Goal: Use online tool/utility: Utilize a website feature to perform a specific function

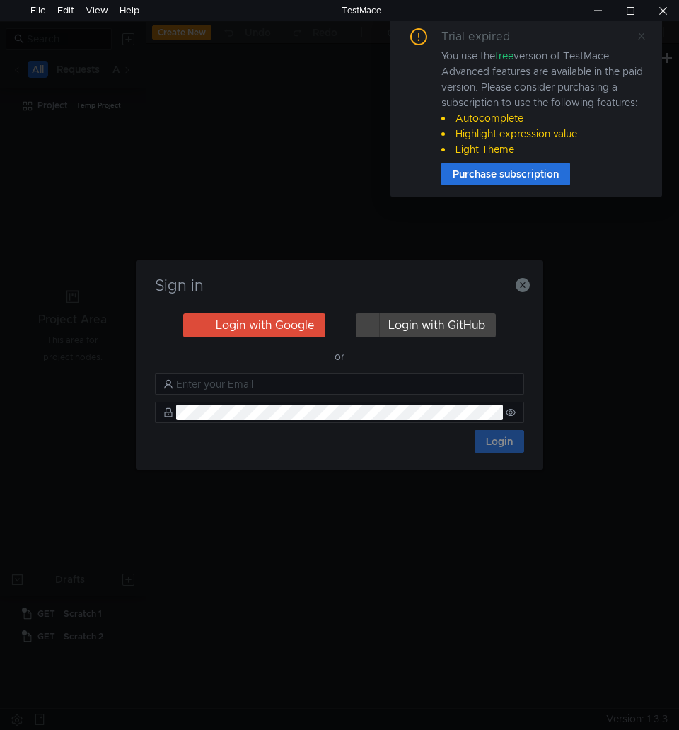
click at [643, 32] on icon at bounding box center [642, 36] width 10 height 10
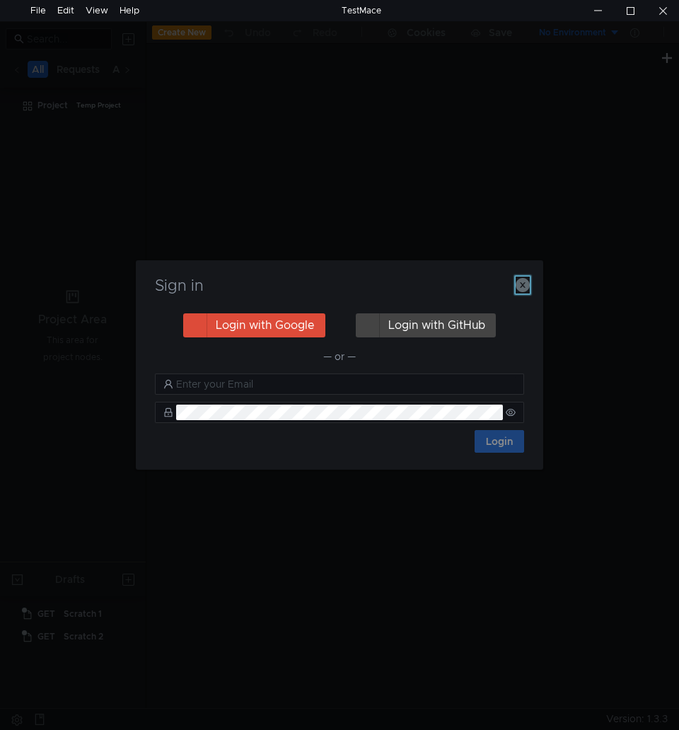
click at [517, 284] on icon "button" at bounding box center [523, 285] width 14 height 14
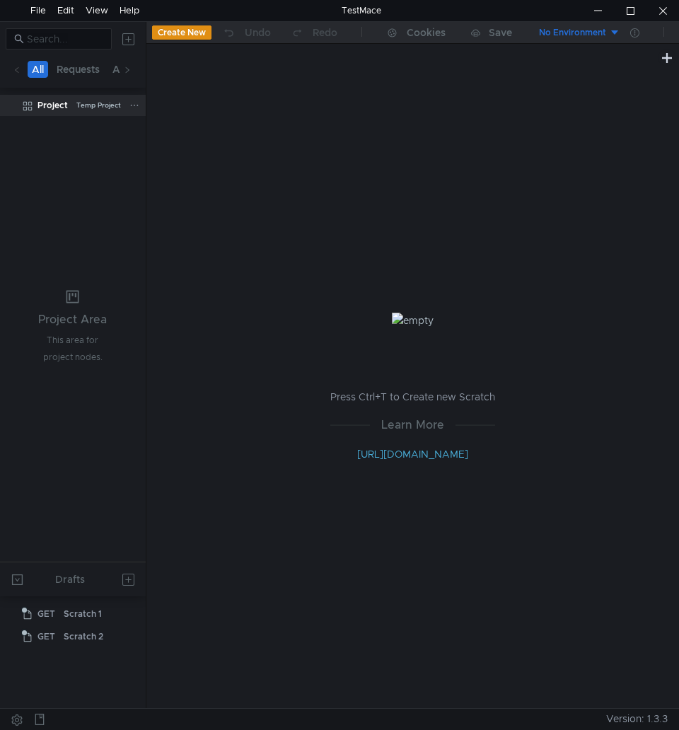
click at [93, 107] on div "Temp Project" at bounding box center [98, 105] width 45 height 21
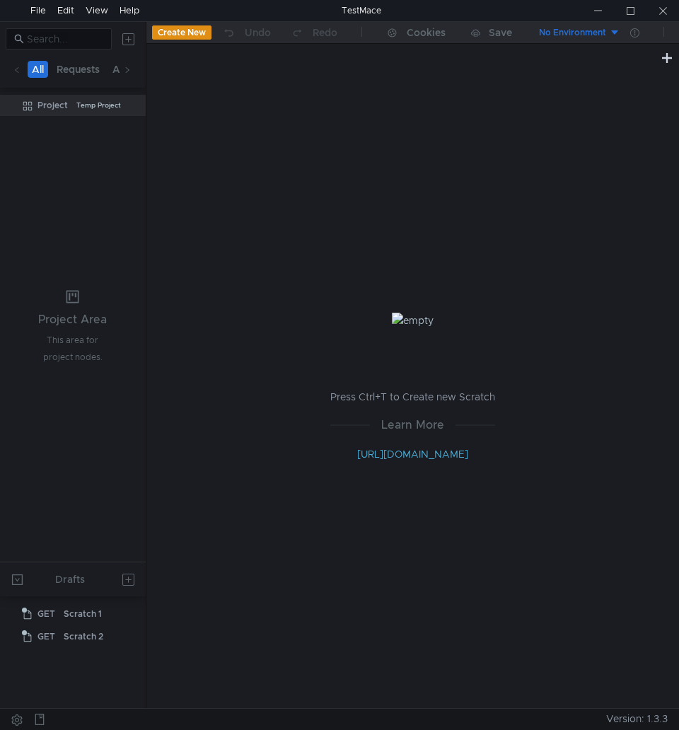
click at [36, 68] on button "All" at bounding box center [38, 69] width 21 height 17
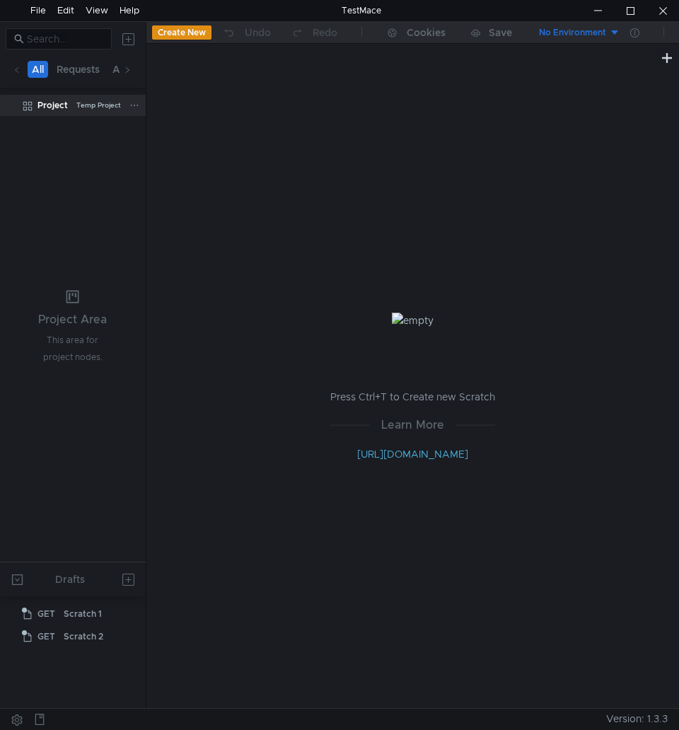
click at [94, 115] on div "Temp Project" at bounding box center [98, 105] width 45 height 21
click at [89, 107] on div "Temp Project" at bounding box center [98, 105] width 45 height 21
click at [129, 62] on span at bounding box center [127, 70] width 7 height 16
click at [91, 67] on button "Api" at bounding box center [88, 69] width 25 height 17
click at [53, 70] on button "Requests" at bounding box center [48, 69] width 52 height 17
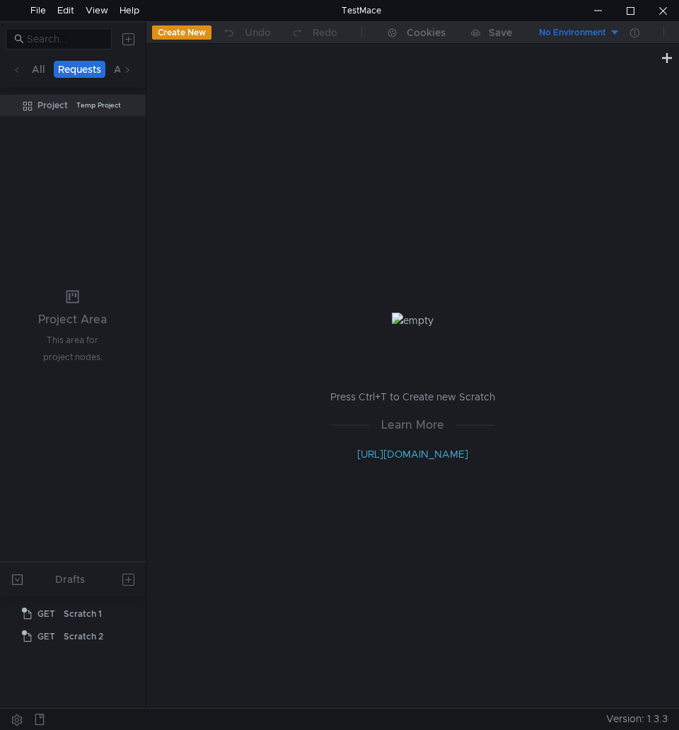
click at [21, 71] on span at bounding box center [16, 69] width 17 height 17
click at [659, 13] on div at bounding box center [663, 10] width 33 height 21
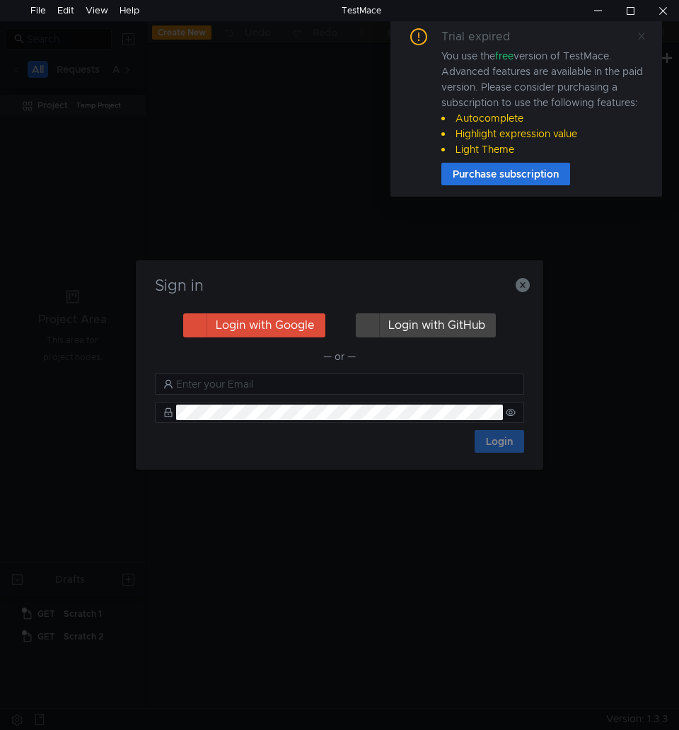
click at [645, 35] on icon at bounding box center [642, 36] width 10 height 10
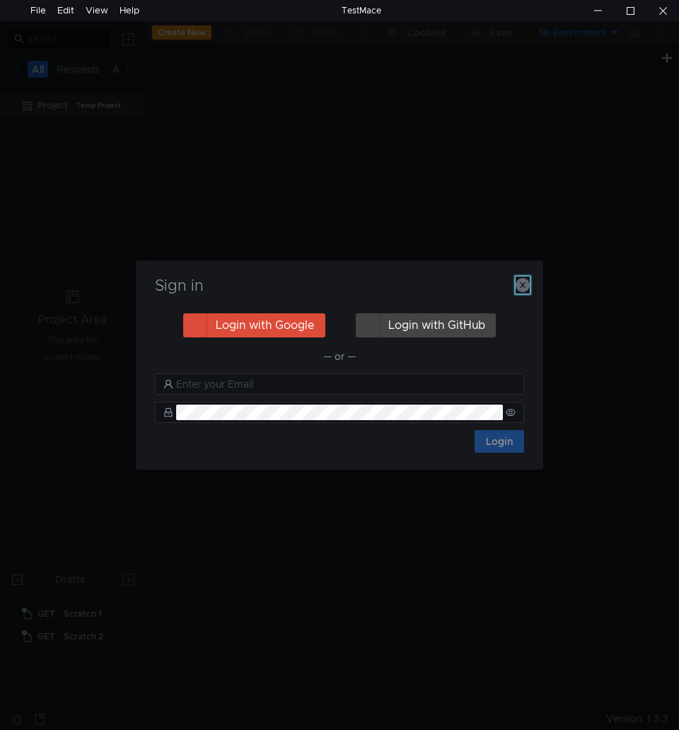
click at [524, 290] on icon "button" at bounding box center [523, 285] width 14 height 14
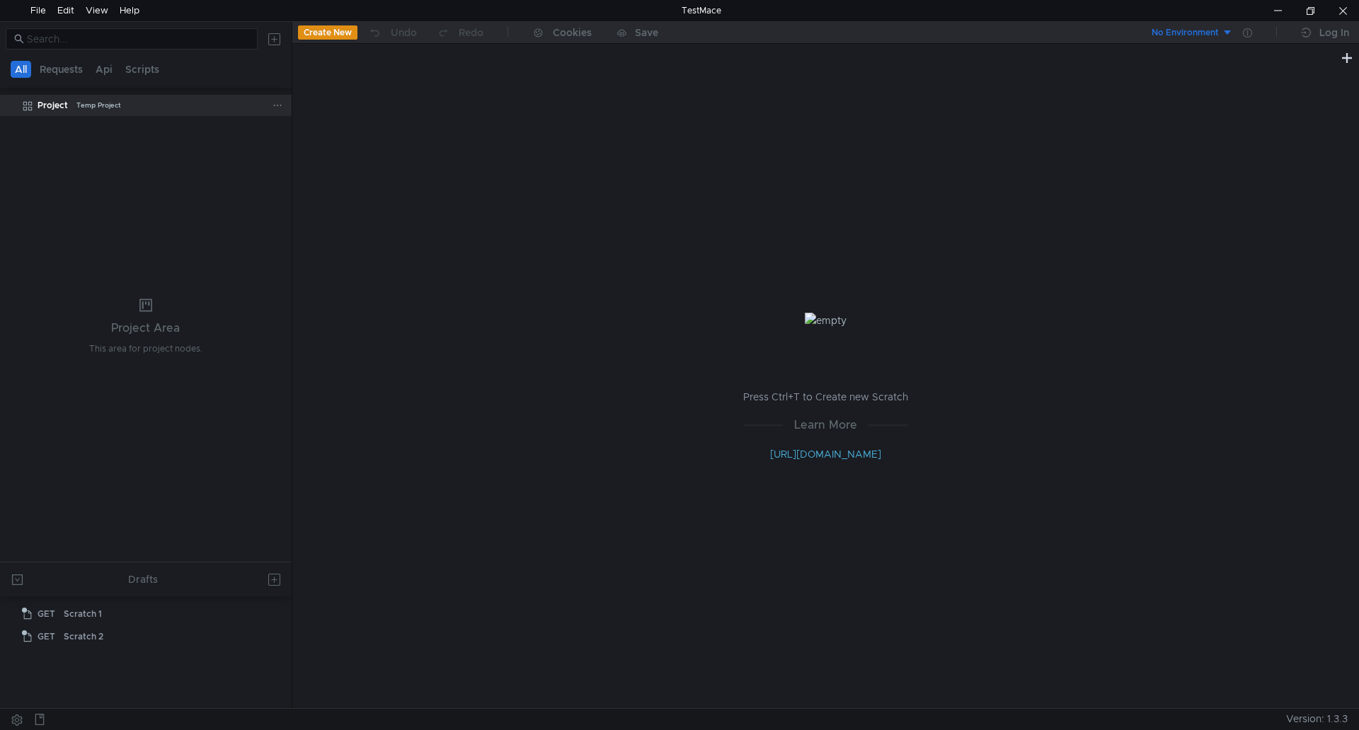
click at [96, 105] on div "Temp Project" at bounding box center [98, 105] width 45 height 21
click at [280, 103] on icon at bounding box center [277, 105] width 10 height 10
click at [265, 101] on div at bounding box center [679, 365] width 1359 height 730
click at [54, 105] on div "Project" at bounding box center [53, 105] width 30 height 21
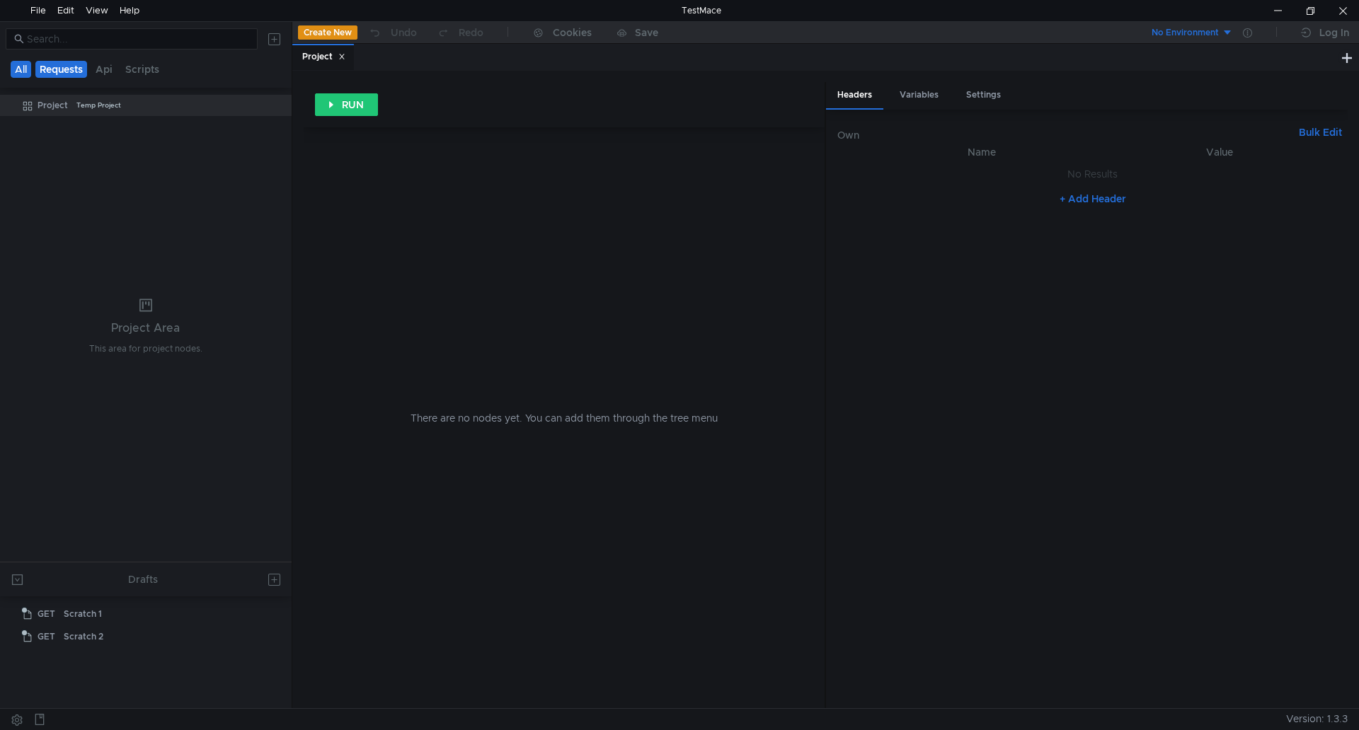
click at [59, 69] on button "Requests" at bounding box center [61, 69] width 52 height 17
click at [103, 69] on button "Api" at bounding box center [105, 69] width 25 height 17
click at [142, 70] on button "Scripts" at bounding box center [143, 69] width 42 height 17
click at [679, 11] on div at bounding box center [1342, 10] width 33 height 21
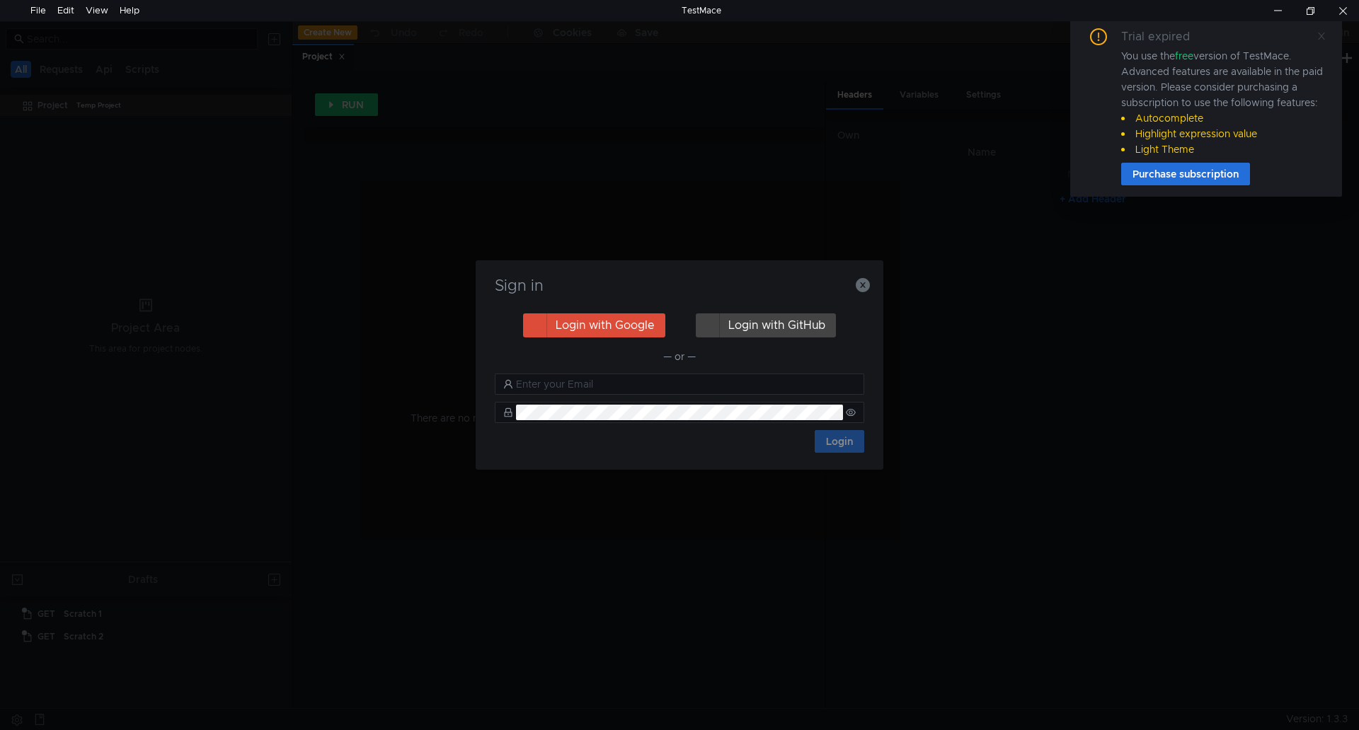
click at [1324, 41] on span at bounding box center [1321, 36] width 10 height 13
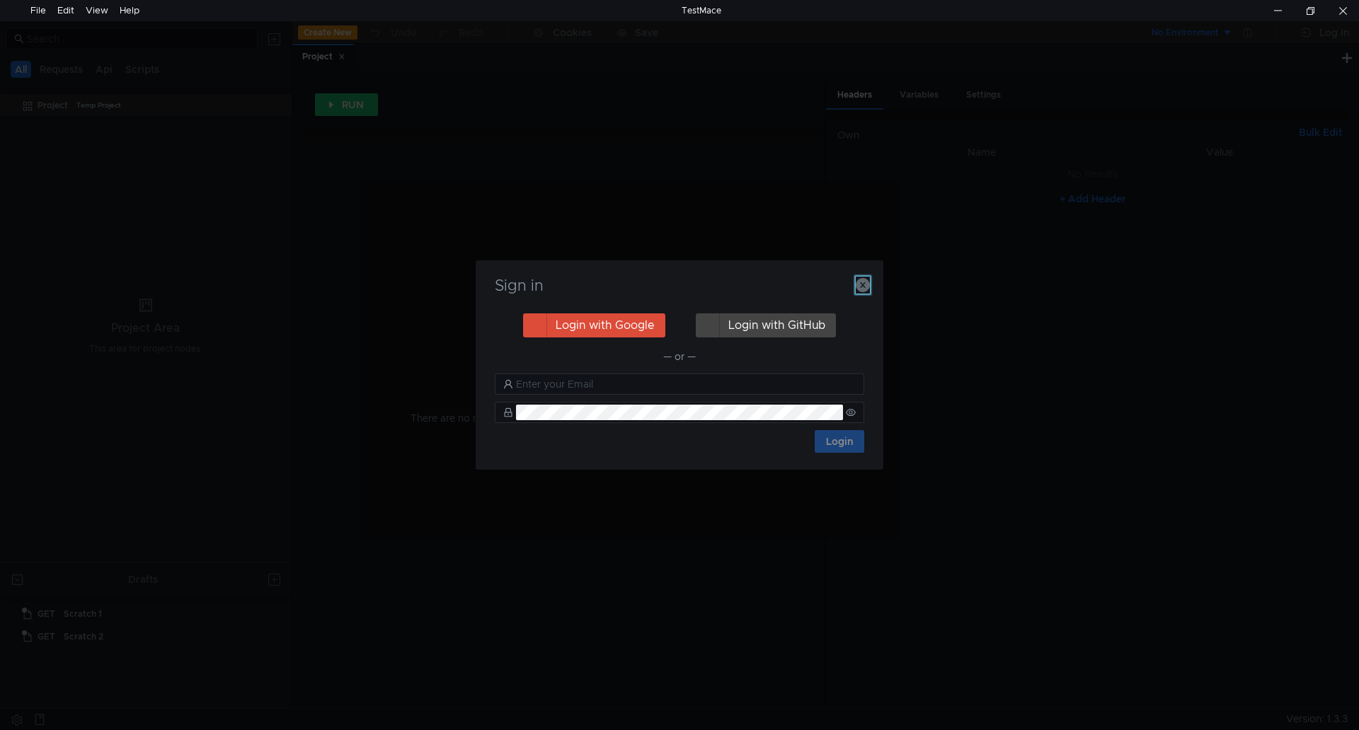
click at [864, 287] on icon "button" at bounding box center [862, 285] width 14 height 14
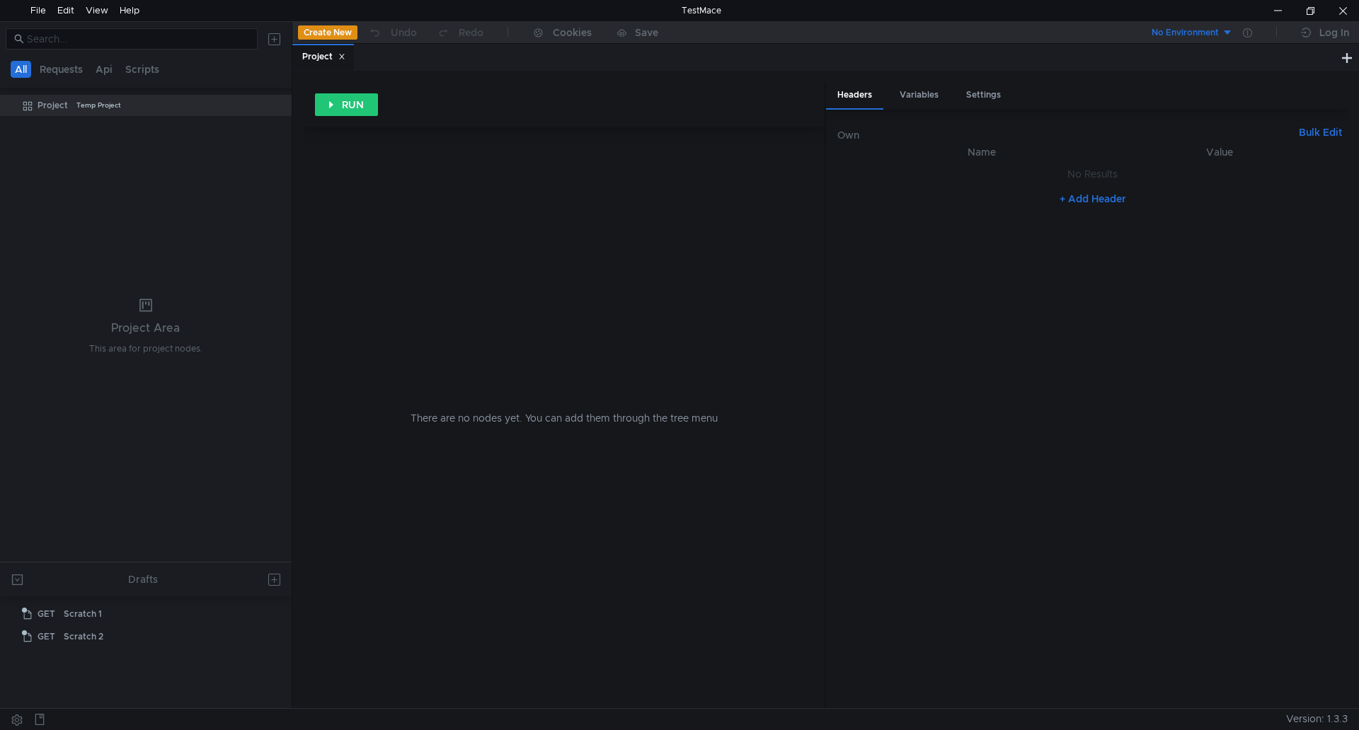
click at [178, 342] on div "Project Area This area for project nodes." at bounding box center [145, 328] width 113 height 59
click at [42, 11] on div "File" at bounding box center [38, 10] width 16 height 21
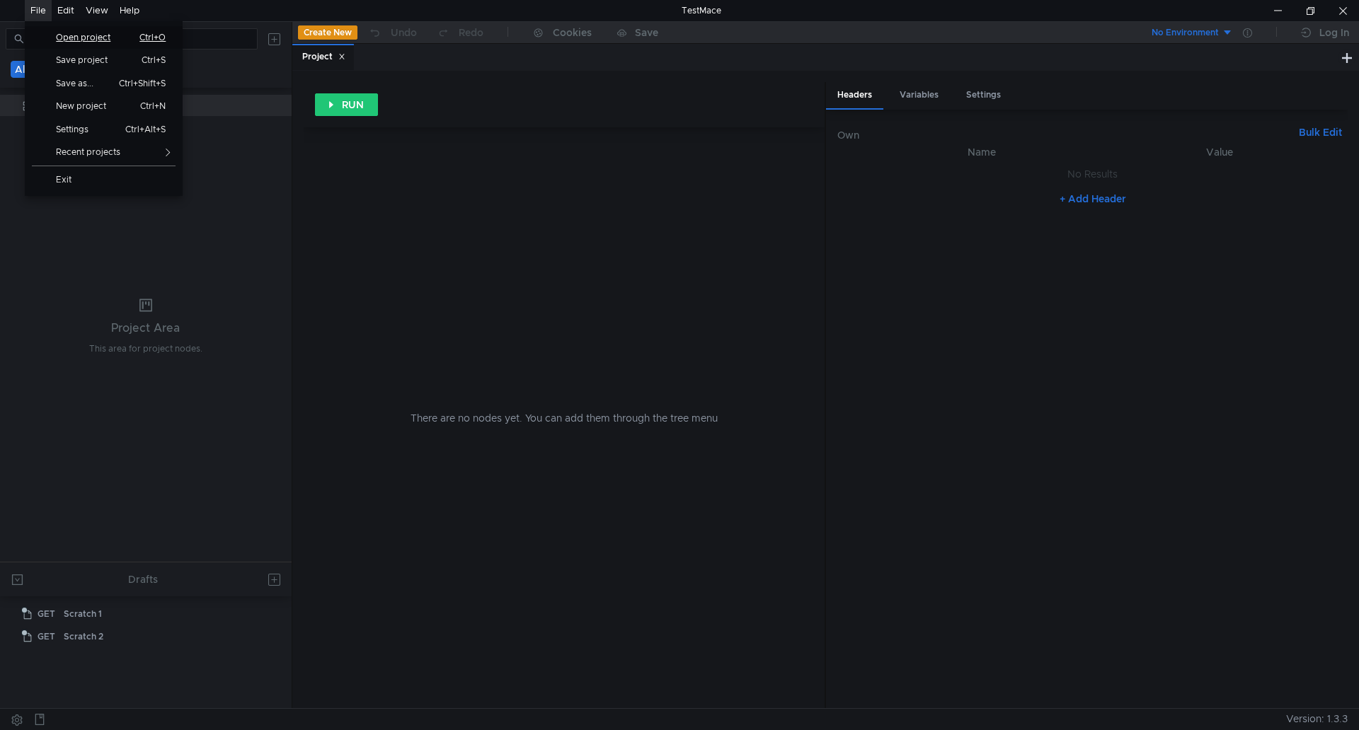
click at [123, 38] on span "Open project" at bounding box center [87, 37] width 81 height 8
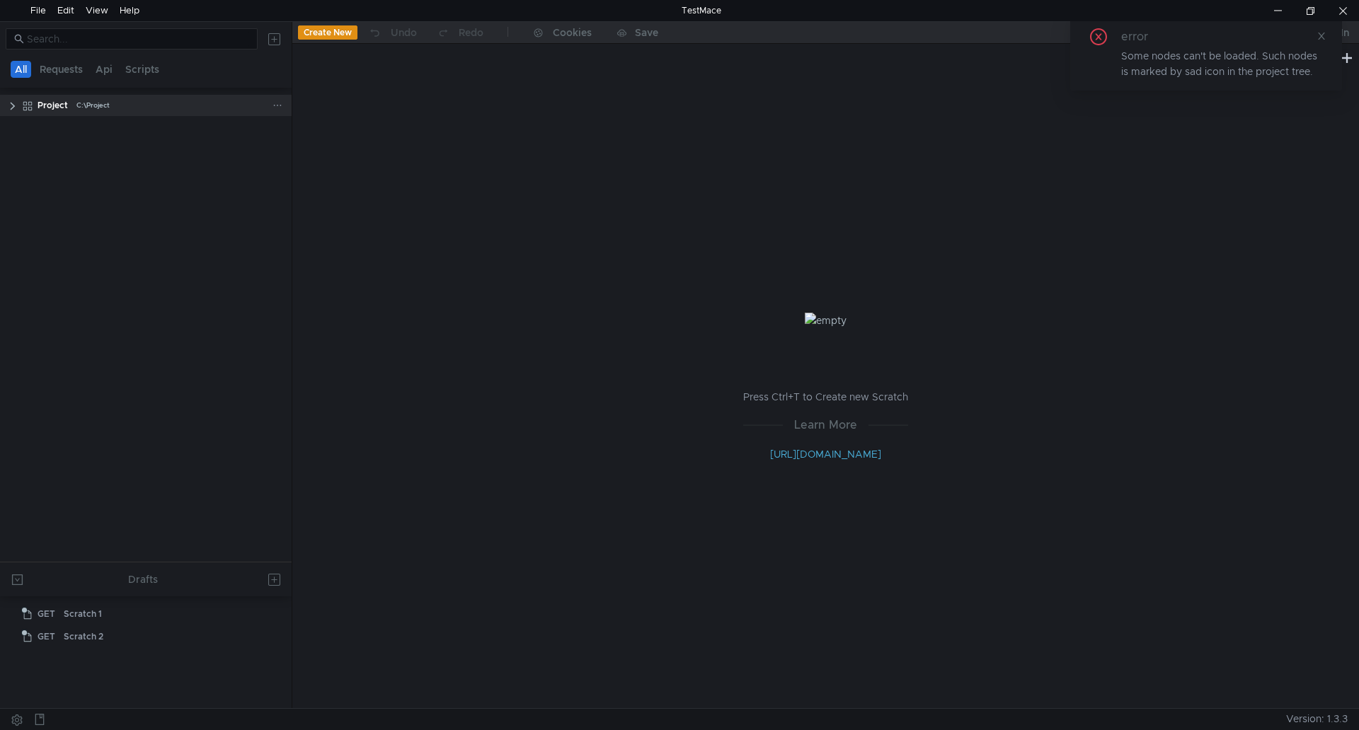
click at [14, 105] on clr-icon at bounding box center [12, 105] width 11 height 11
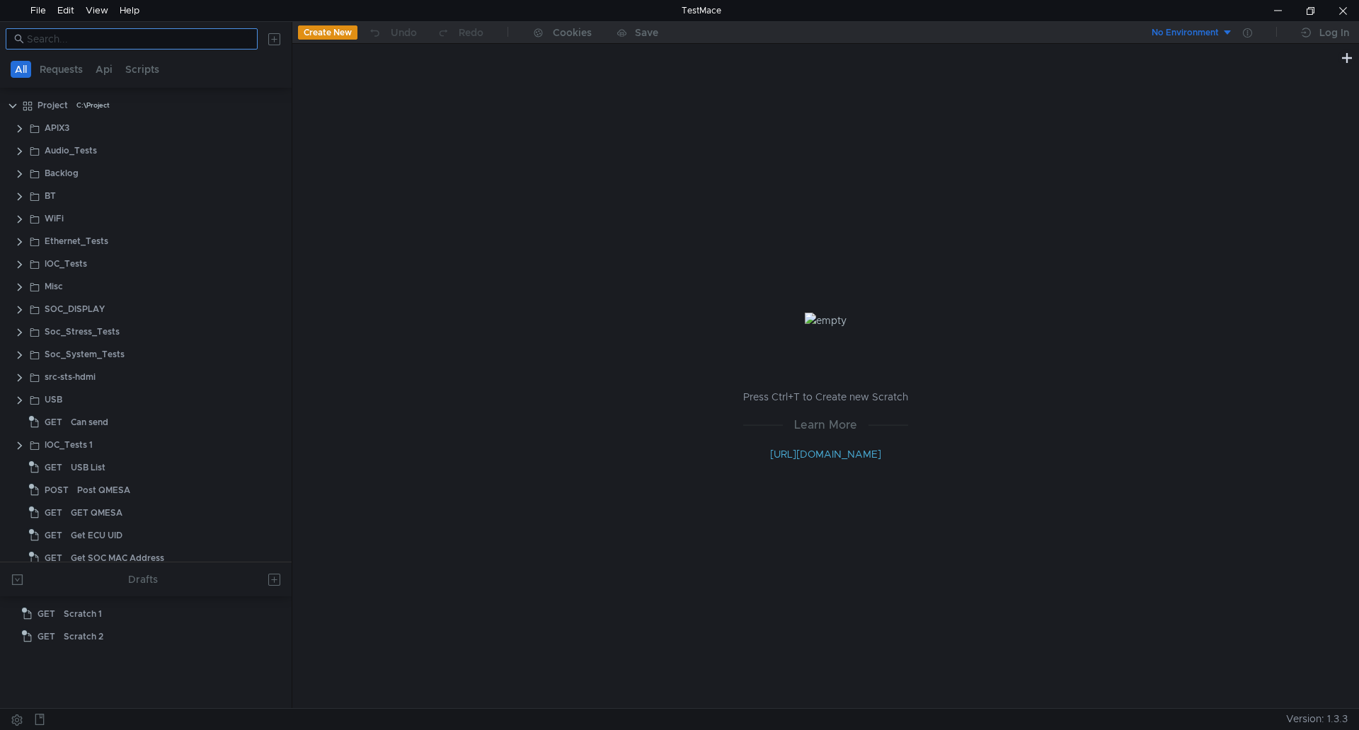
click at [130, 40] on input at bounding box center [138, 39] width 222 height 16
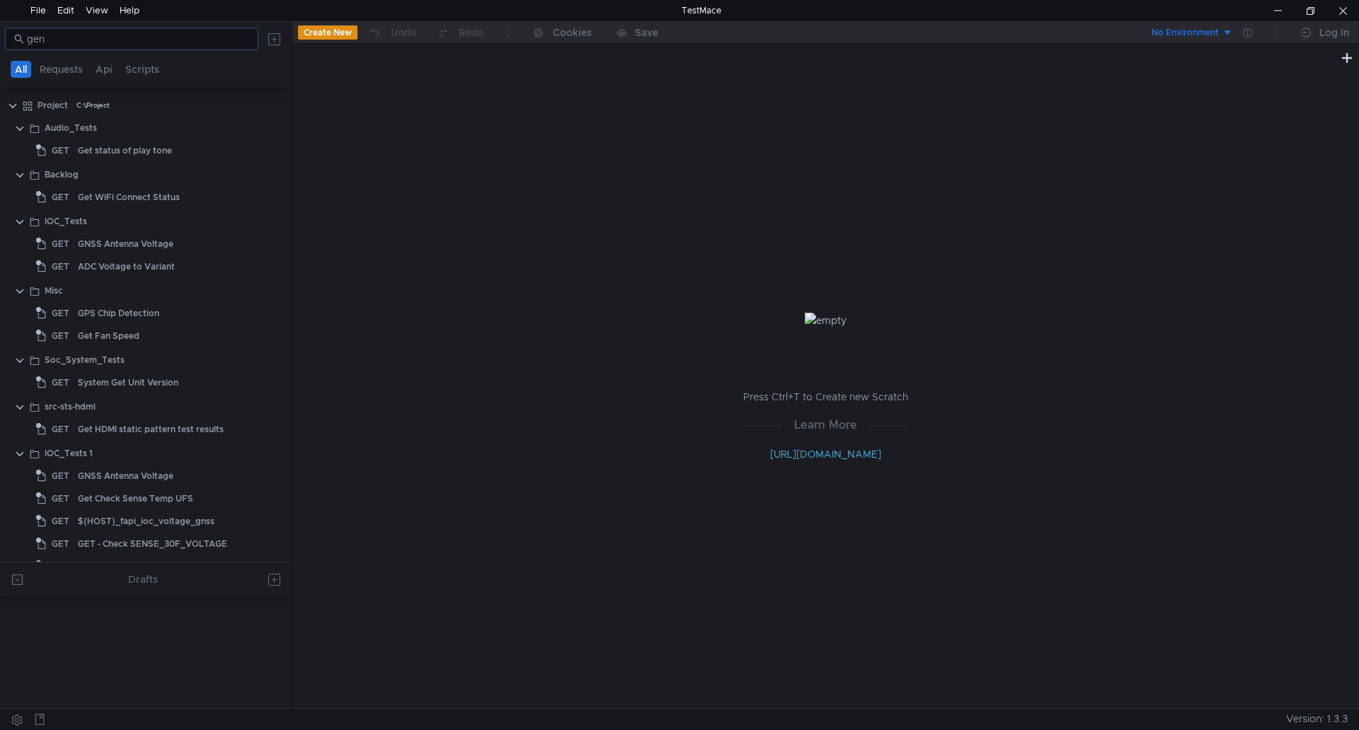
drag, startPoint x: 45, startPoint y: 40, endPoint x: 2, endPoint y: 40, distance: 43.2
click at [2, 40] on div "gen" at bounding box center [146, 39] width 292 height 34
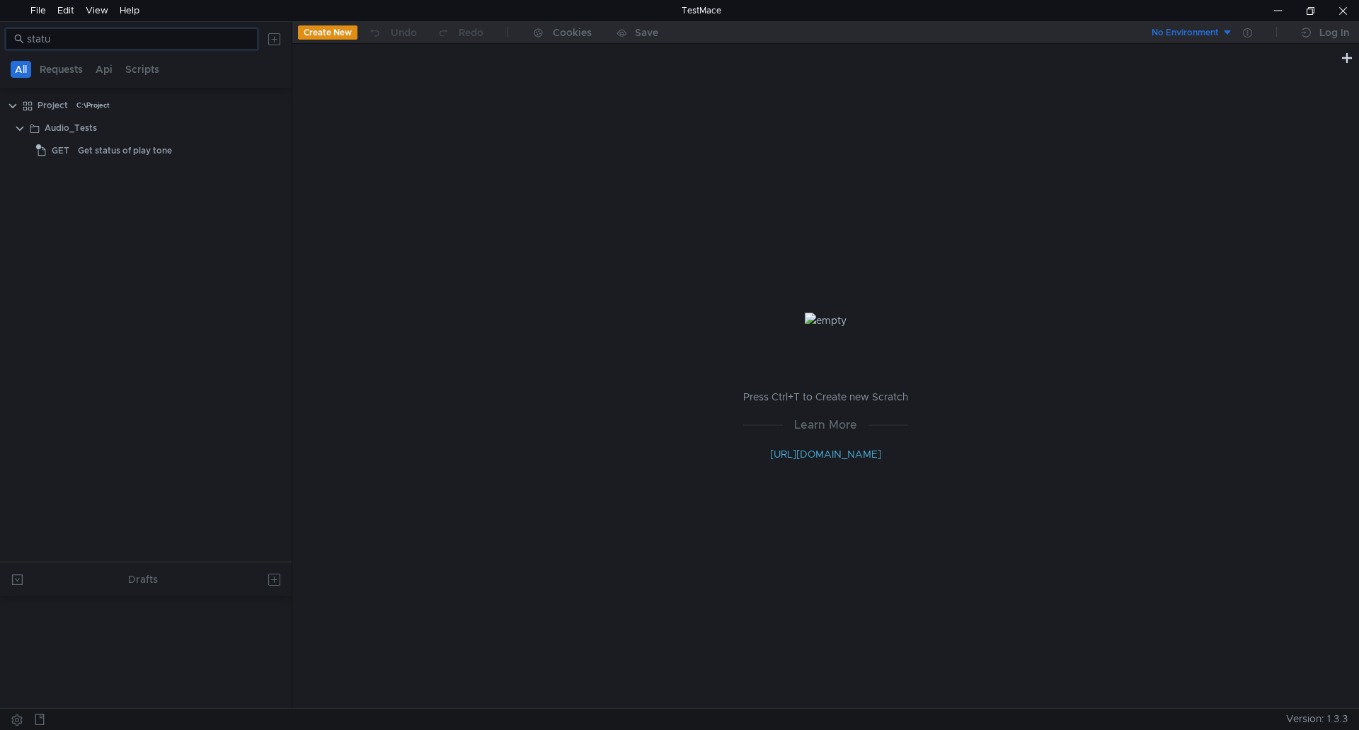
type input "status"
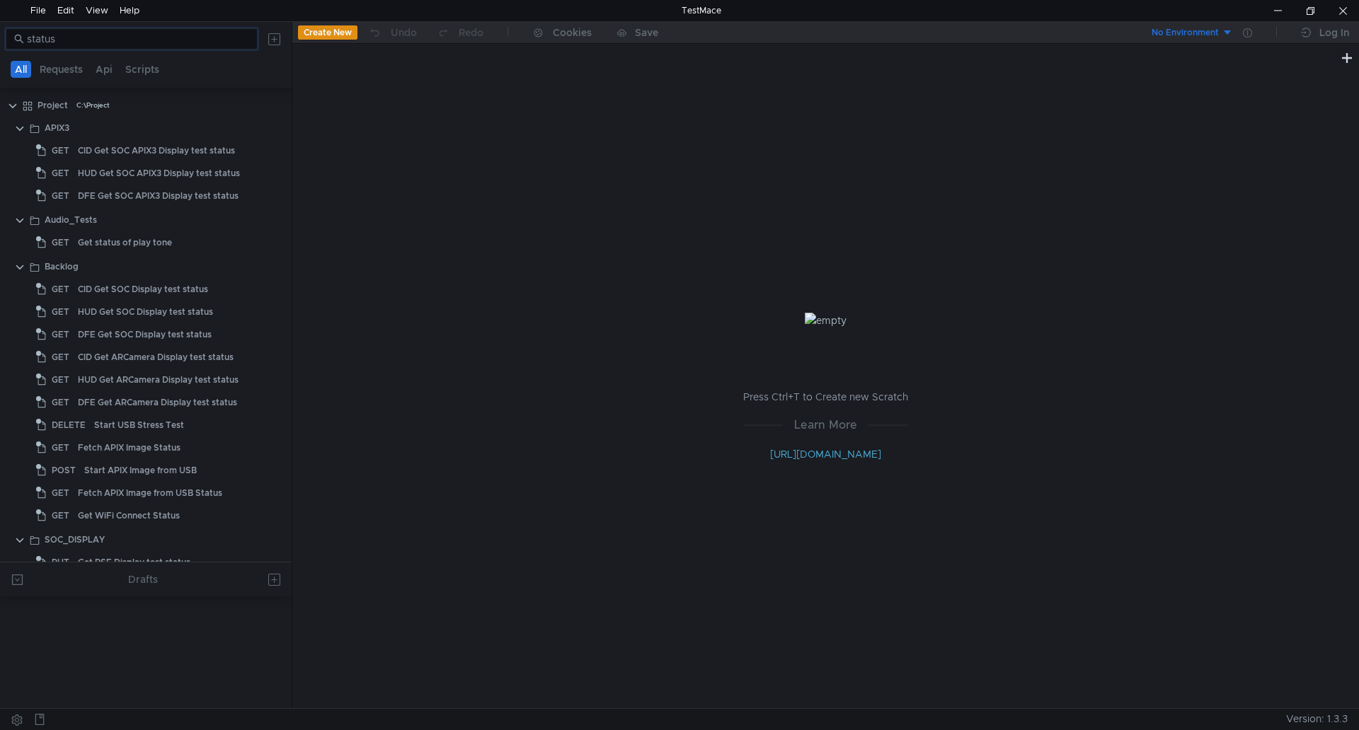
drag, startPoint x: 95, startPoint y: 36, endPoint x: 0, endPoint y: 23, distance: 95.7
click at [0, 23] on div "status" at bounding box center [146, 39] width 292 height 34
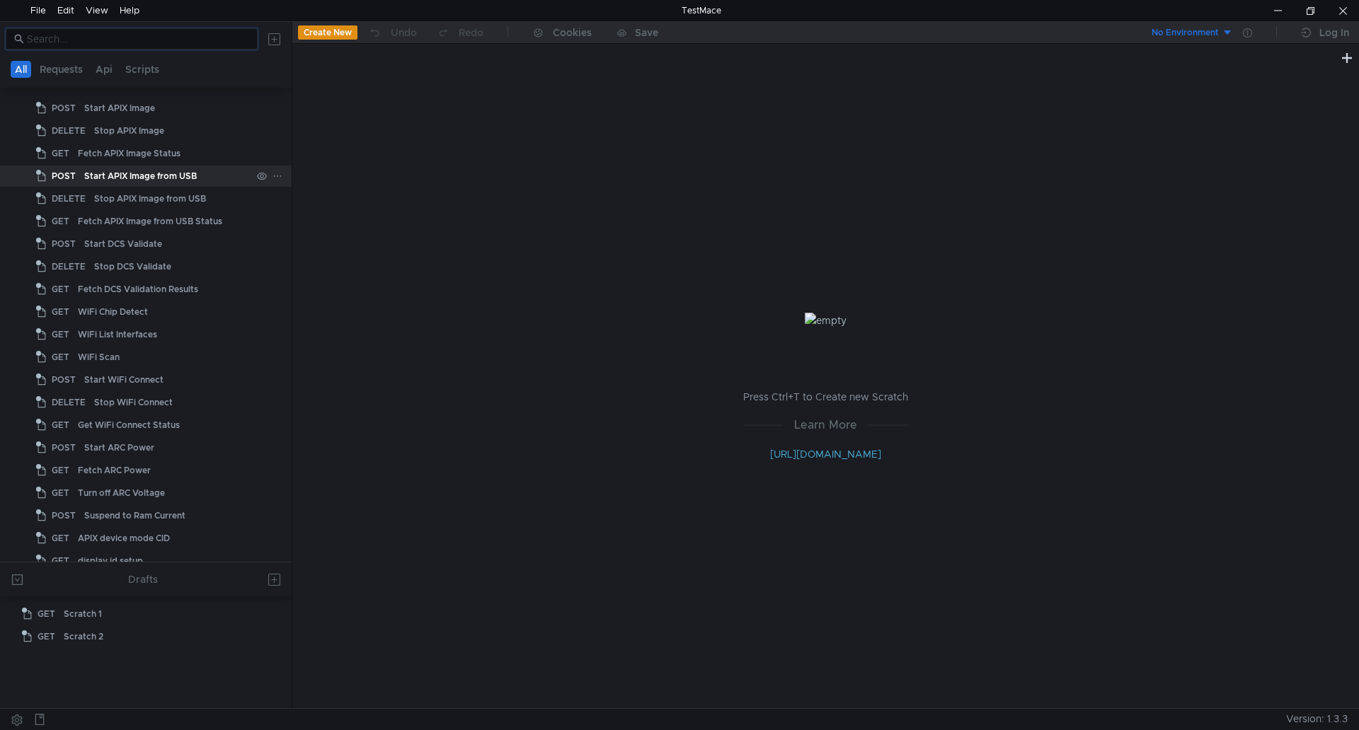
scroll to position [1274, 0]
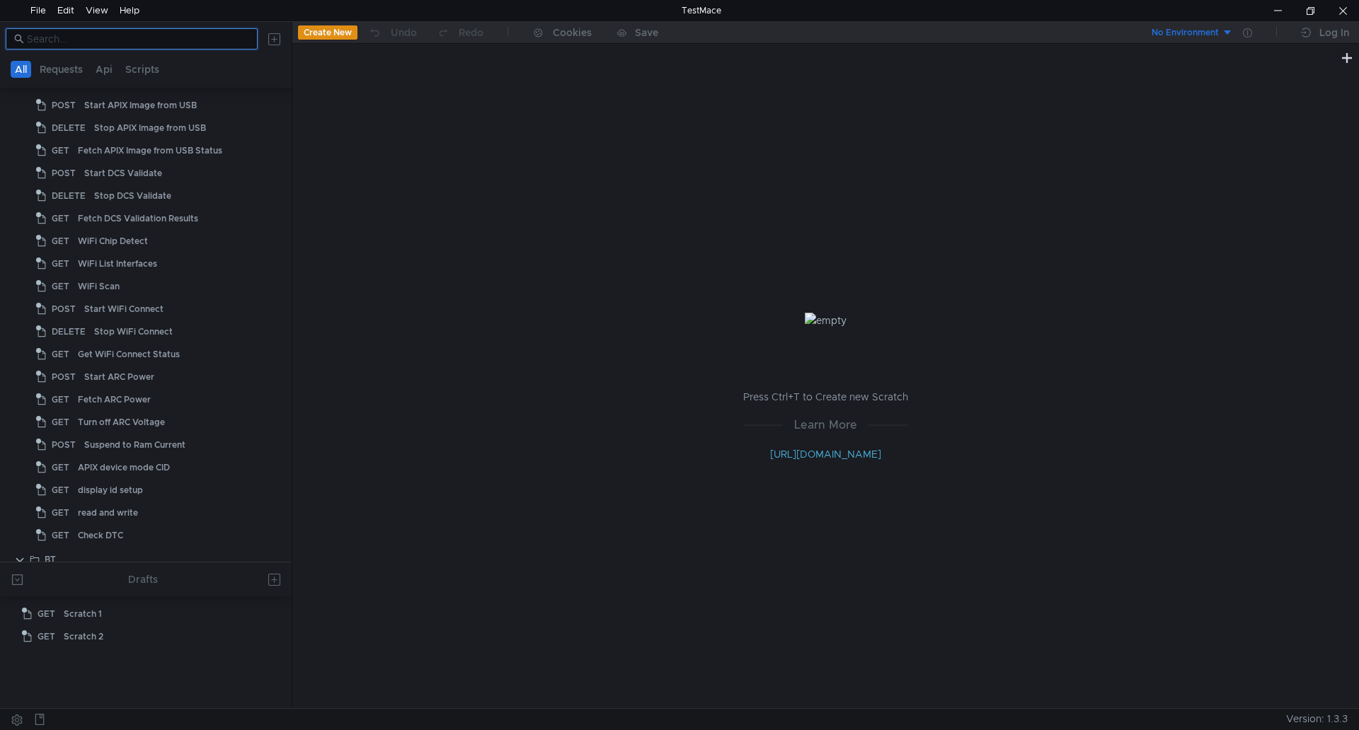
click at [157, 39] on input at bounding box center [138, 39] width 222 height 16
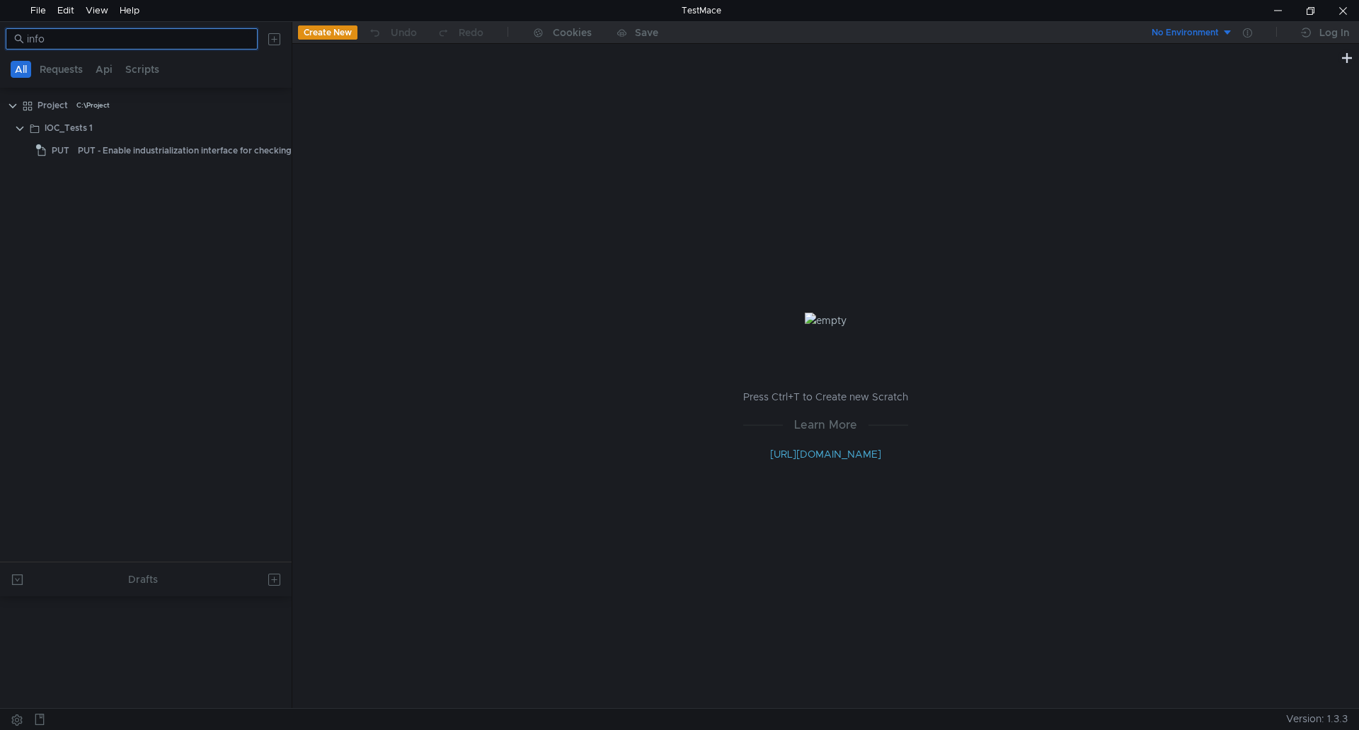
scroll to position [0, 0]
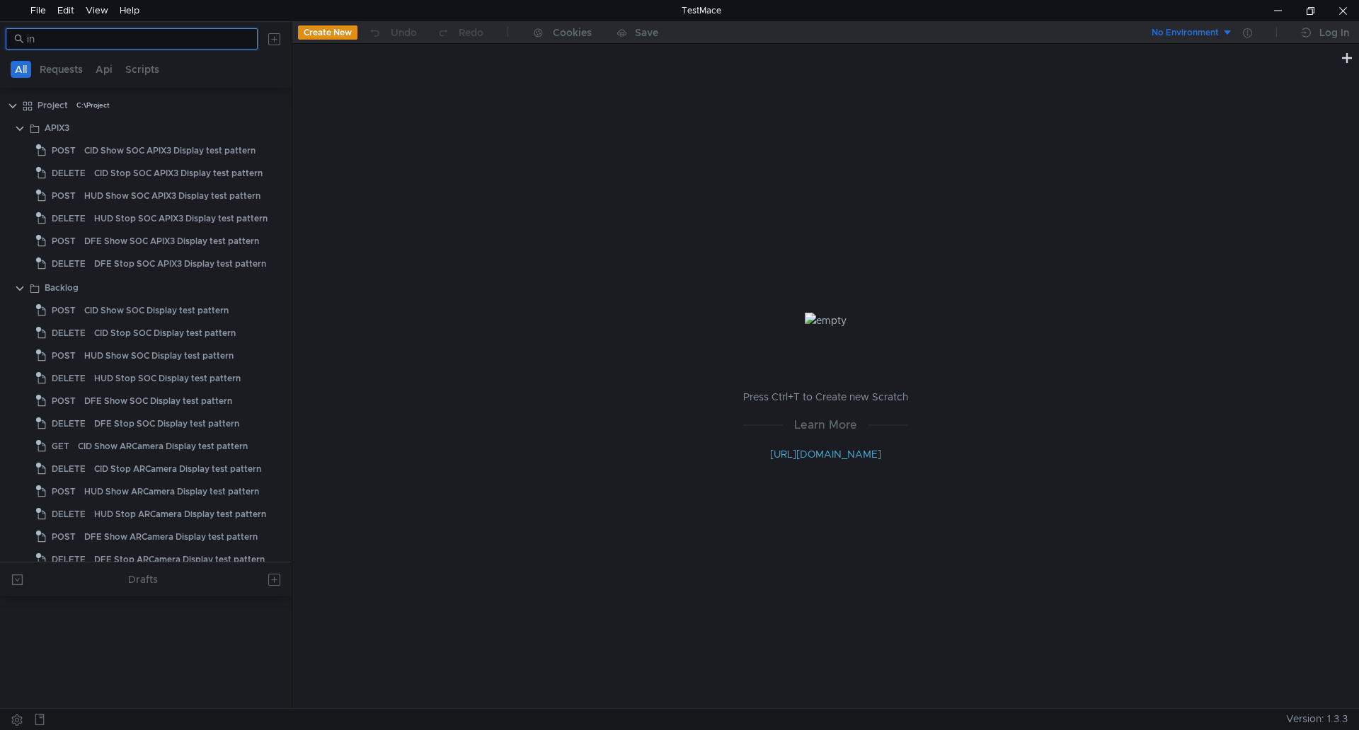
type input "i"
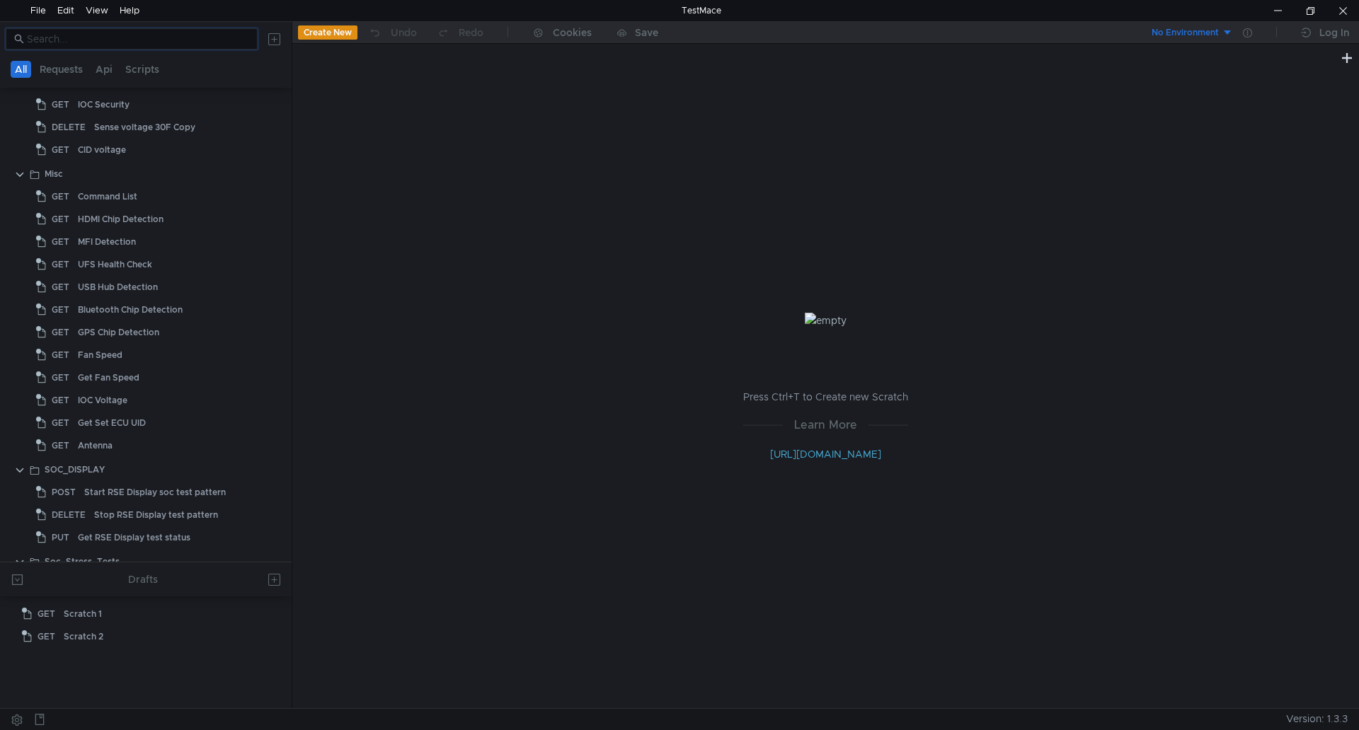
scroll to position [2261, 0]
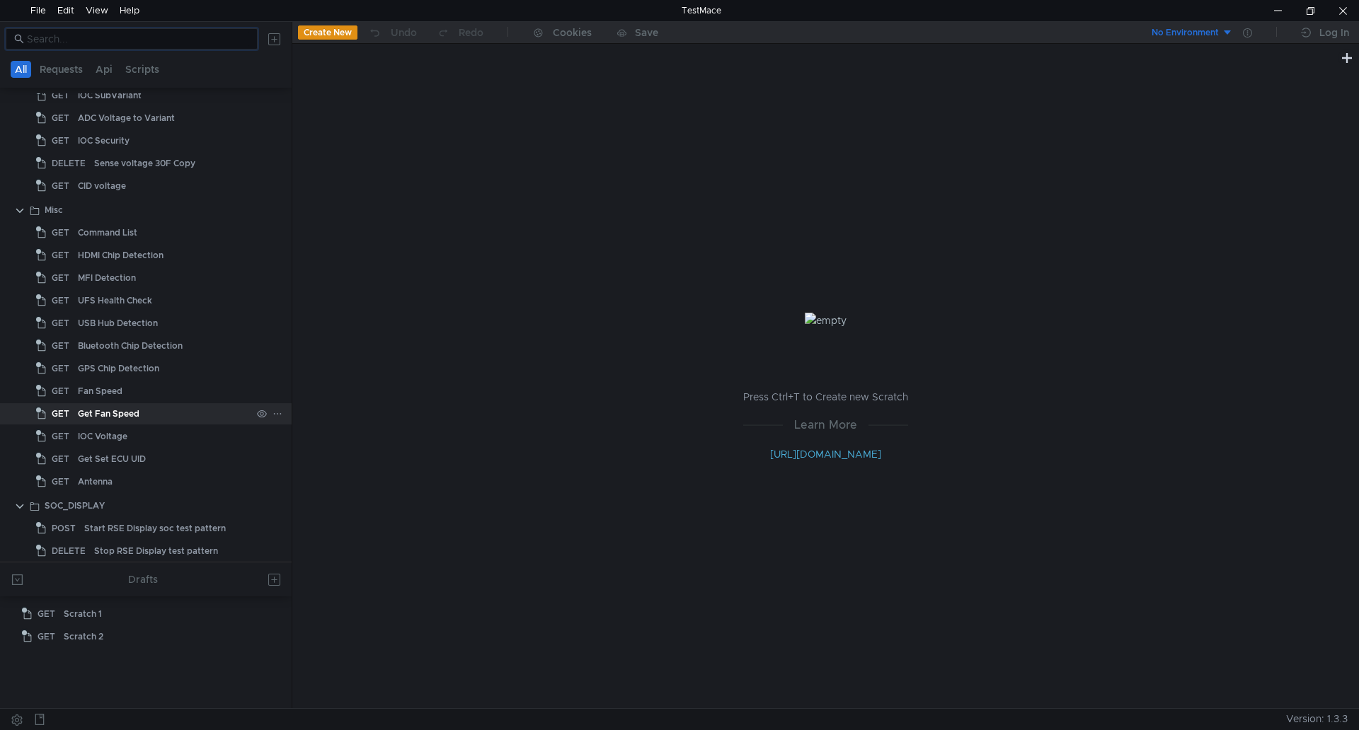
click at [132, 413] on div "Get Fan Speed" at bounding box center [109, 413] width 62 height 21
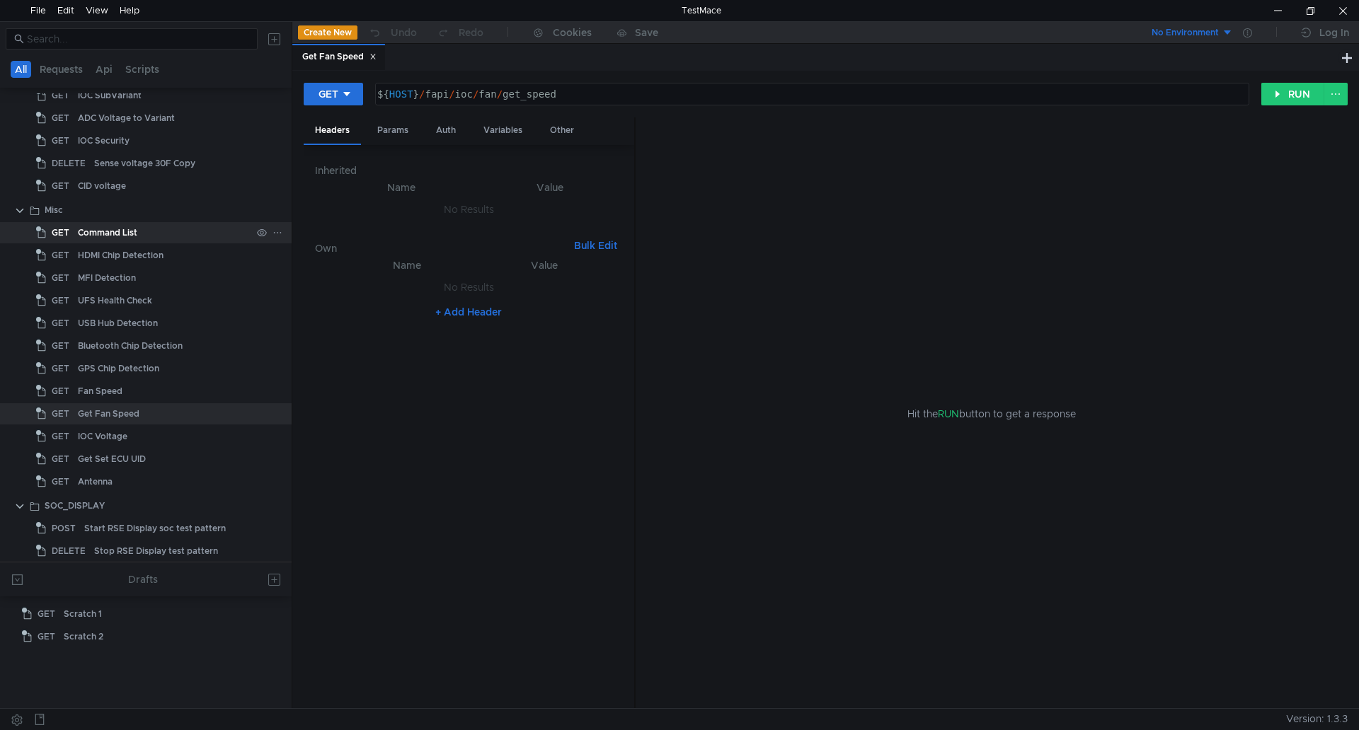
click at [149, 240] on div "Command List" at bounding box center [164, 232] width 173 height 21
click at [151, 383] on div "Fan Speed" at bounding box center [164, 391] width 173 height 21
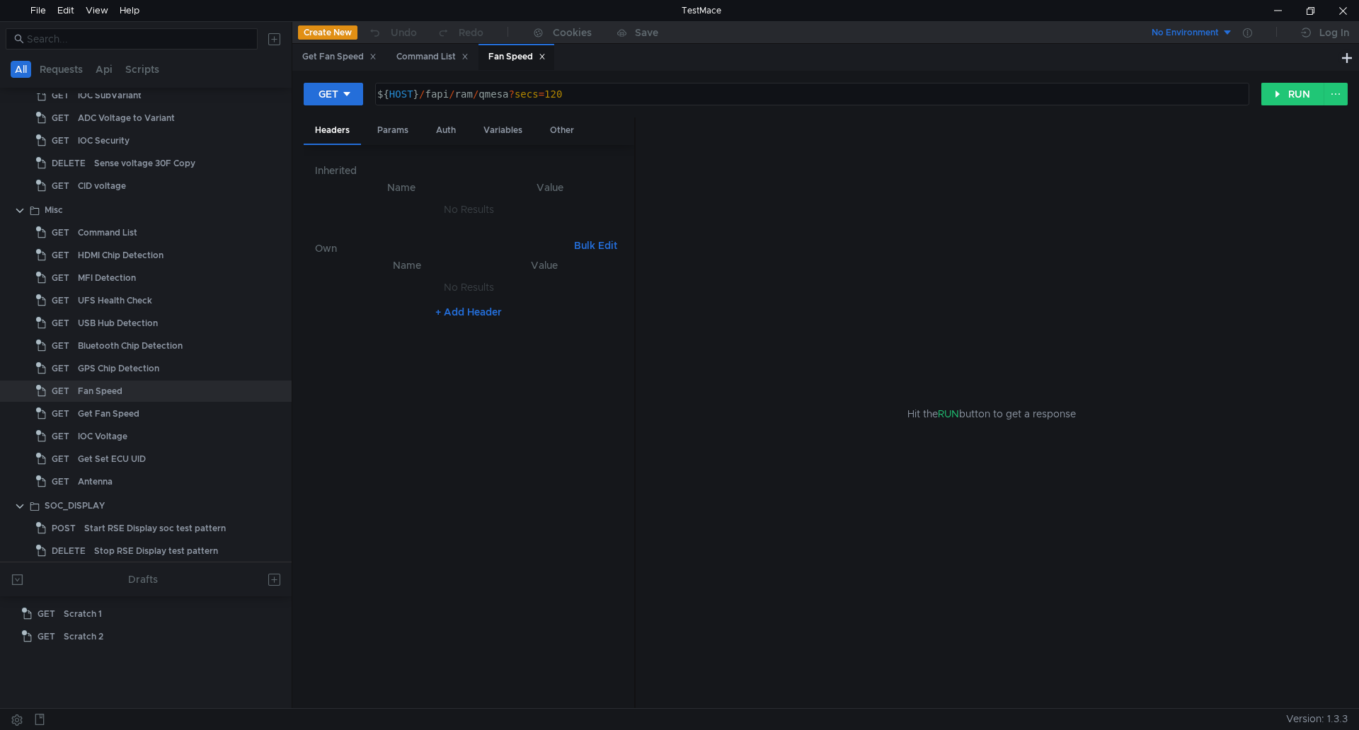
click at [544, 57] on icon at bounding box center [541, 56] width 7 height 7
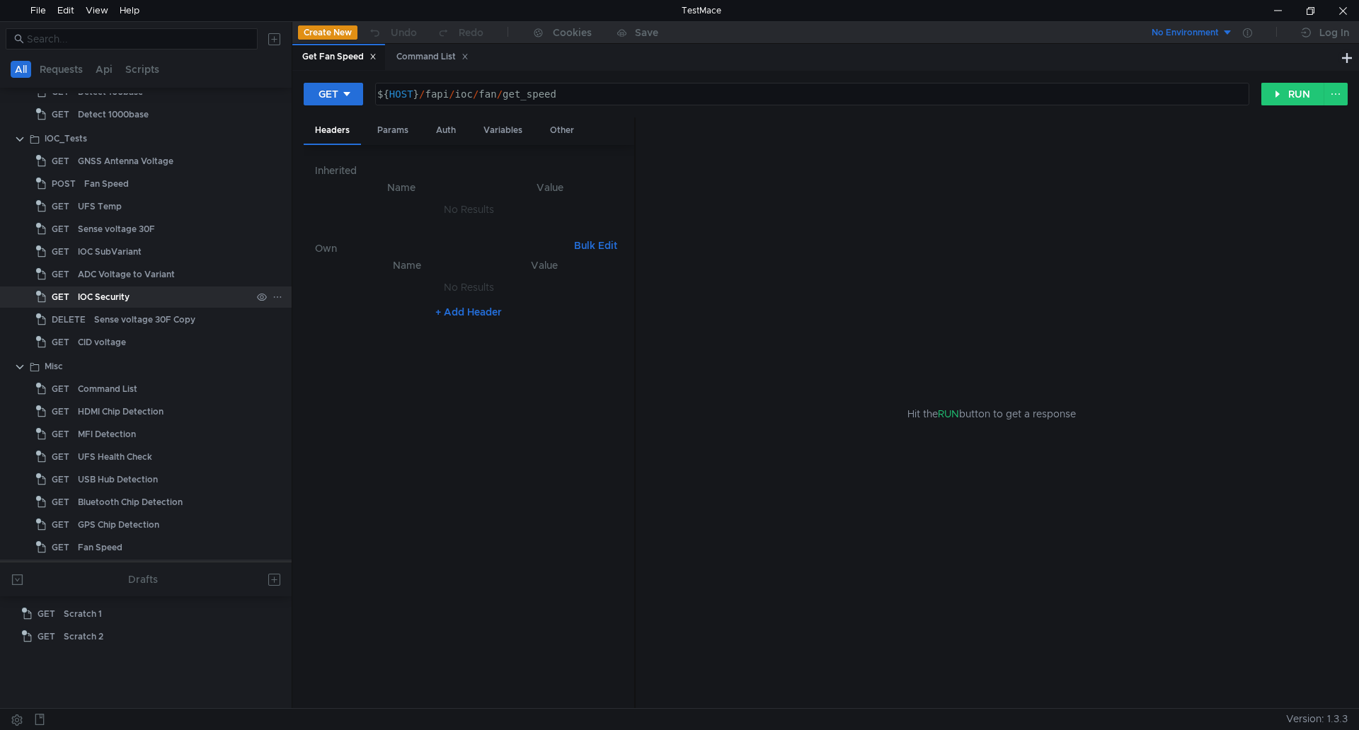
scroll to position [2049, 0]
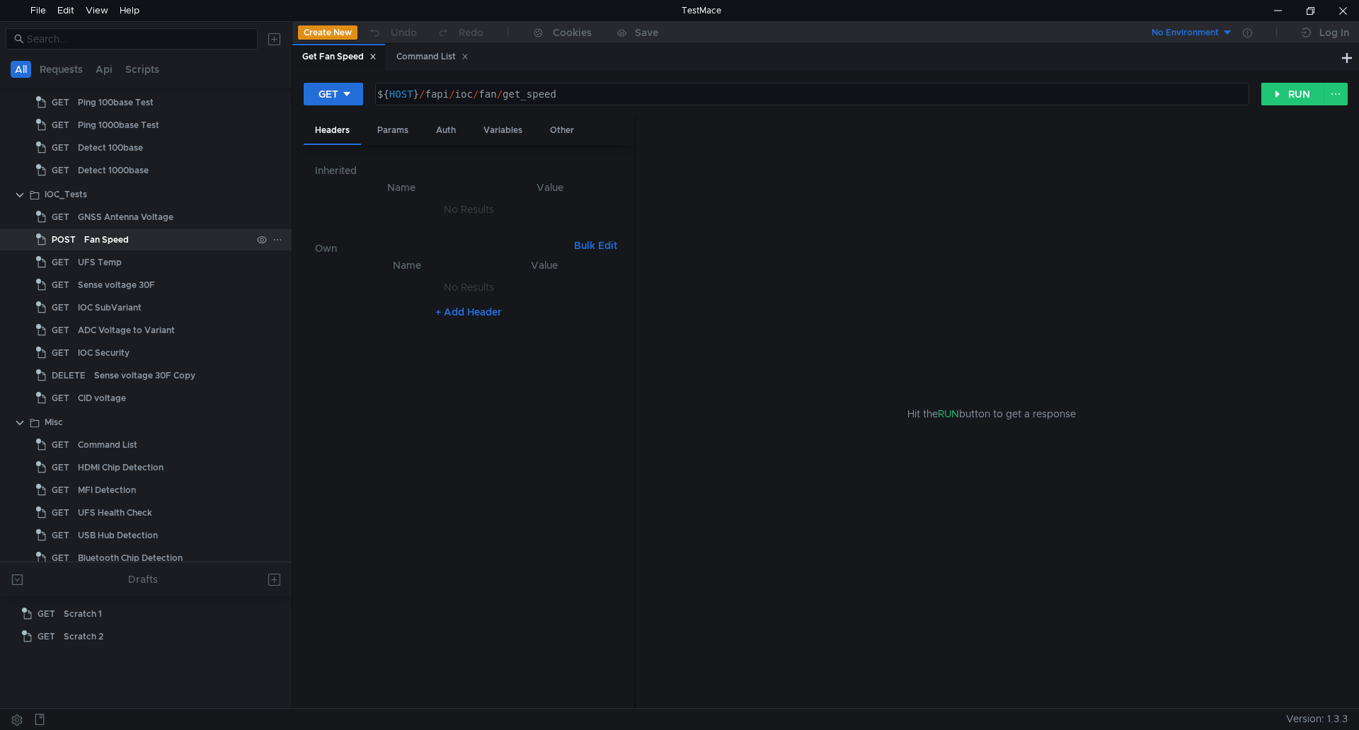
click at [154, 241] on div "Fan Speed" at bounding box center [167, 239] width 167 height 21
click at [1295, 94] on button "RUN" at bounding box center [1292, 94] width 63 height 23
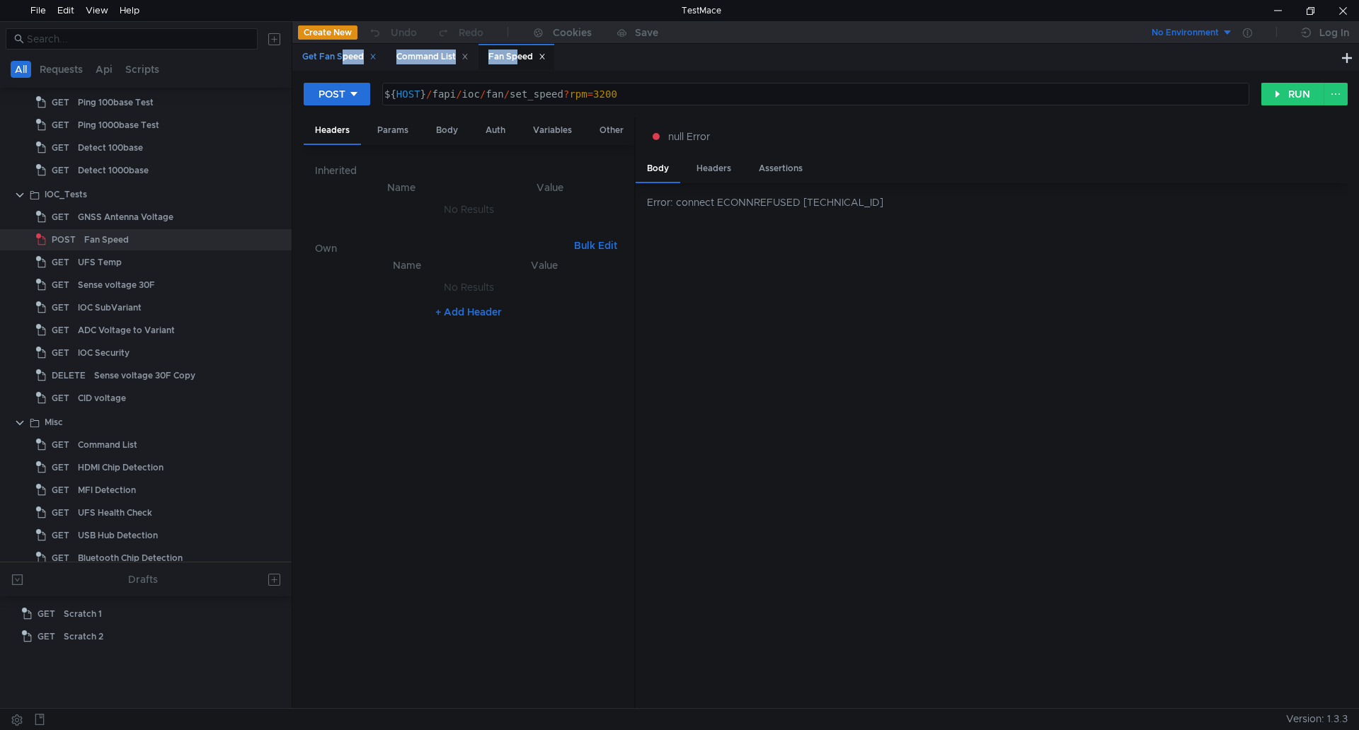
drag, startPoint x: 515, startPoint y: 59, endPoint x: 339, endPoint y: 58, distance: 176.2
click at [339, 58] on div "Get Fan Speed Command List Fan Speed" at bounding box center [423, 57] width 263 height 27
click at [676, 61] on div "Get Fan Speed Command List Fan Speed" at bounding box center [815, 57] width 1046 height 27
drag, startPoint x: 517, startPoint y: 51, endPoint x: 343, endPoint y: 77, distance: 176.0
click at [334, 71] on nz-tabset "Get Fan Speed Command List Fan Speed POST ${ HOST } / fapi / ioc / fan / set_sp…" at bounding box center [825, 376] width 1066 height 664
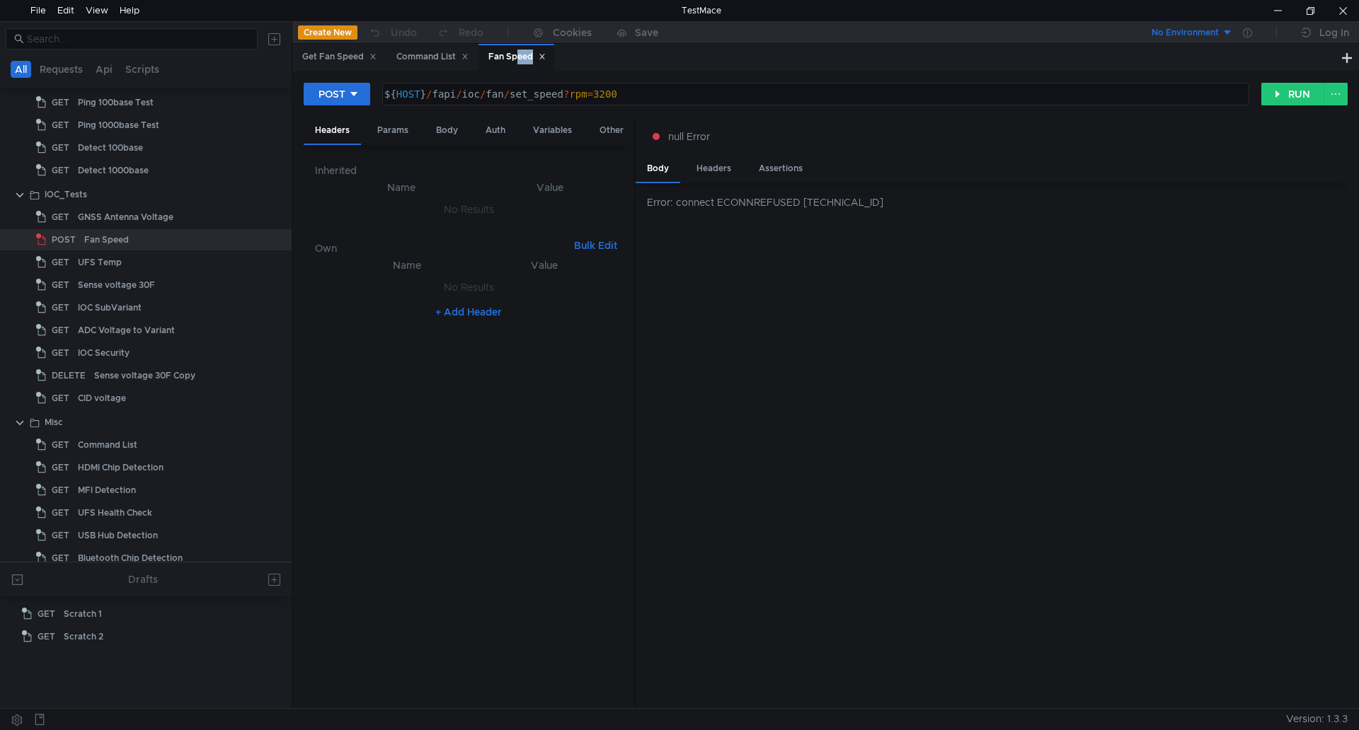
click at [645, 68] on div "Get Fan Speed Command List Fan Speed" at bounding box center [815, 57] width 1046 height 27
click at [421, 57] on div "Command List" at bounding box center [432, 57] width 72 height 15
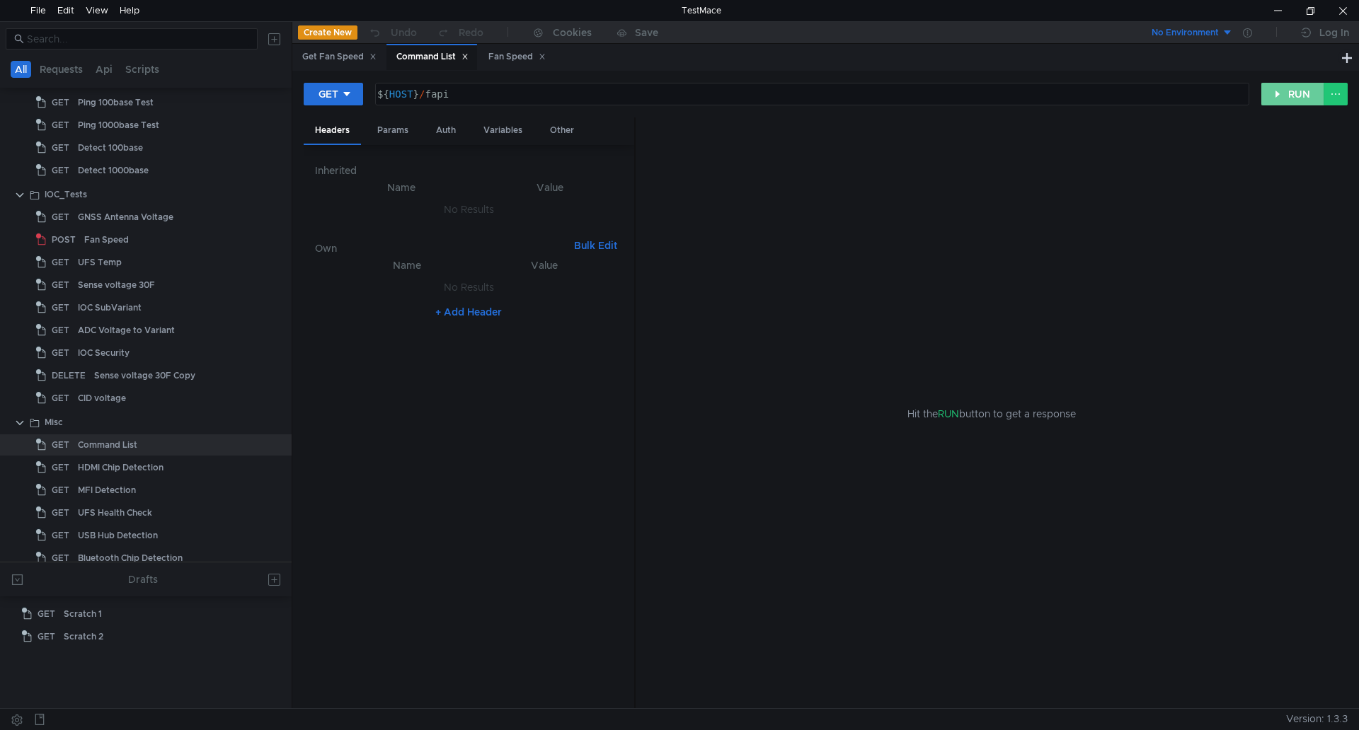
click at [1286, 86] on button "RUN" at bounding box center [1292, 94] width 63 height 23
type textarea "${HOST}/fapi"
click at [391, 95] on div "${ HOST } / fapi" at bounding box center [810, 105] width 872 height 34
click at [371, 506] on nz-table "Name Value No Results + Add Header" at bounding box center [469, 477] width 308 height 441
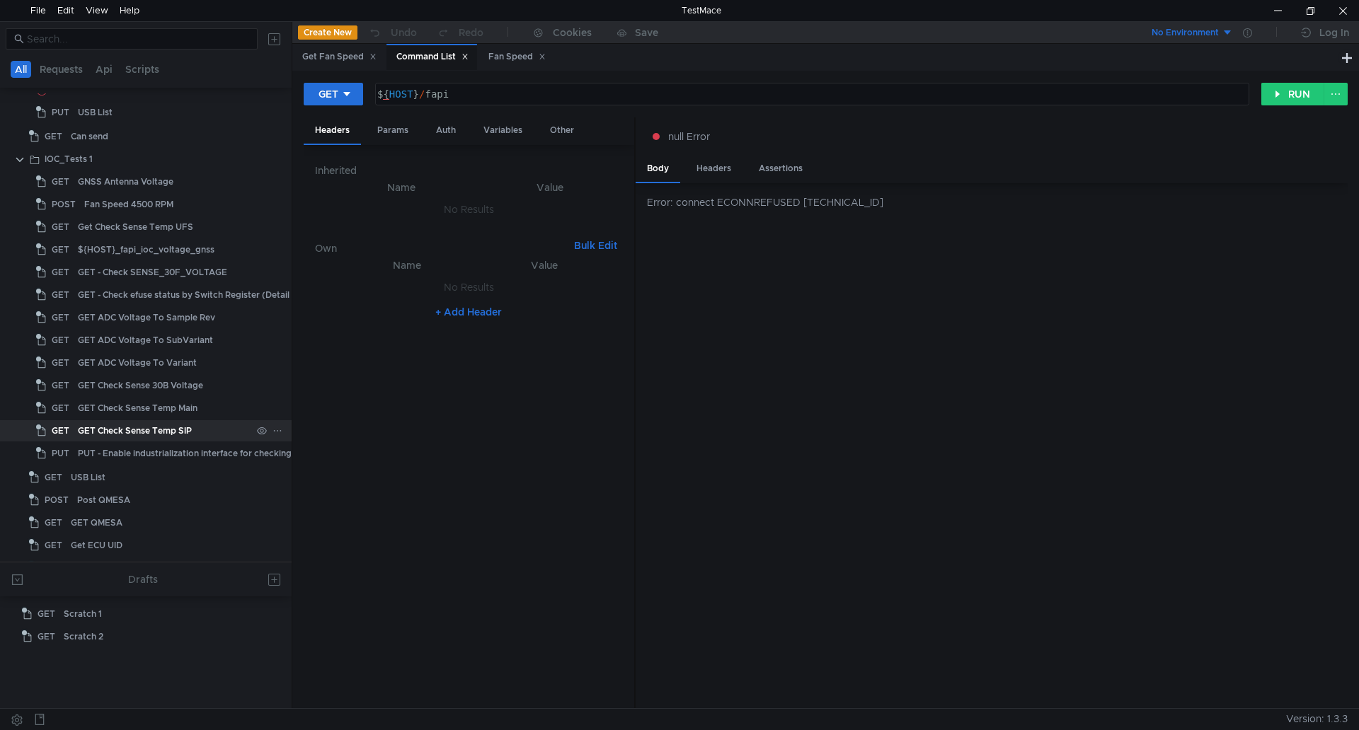
scroll to position [3677, 0]
click at [13, 580] on button at bounding box center [17, 579] width 23 height 23
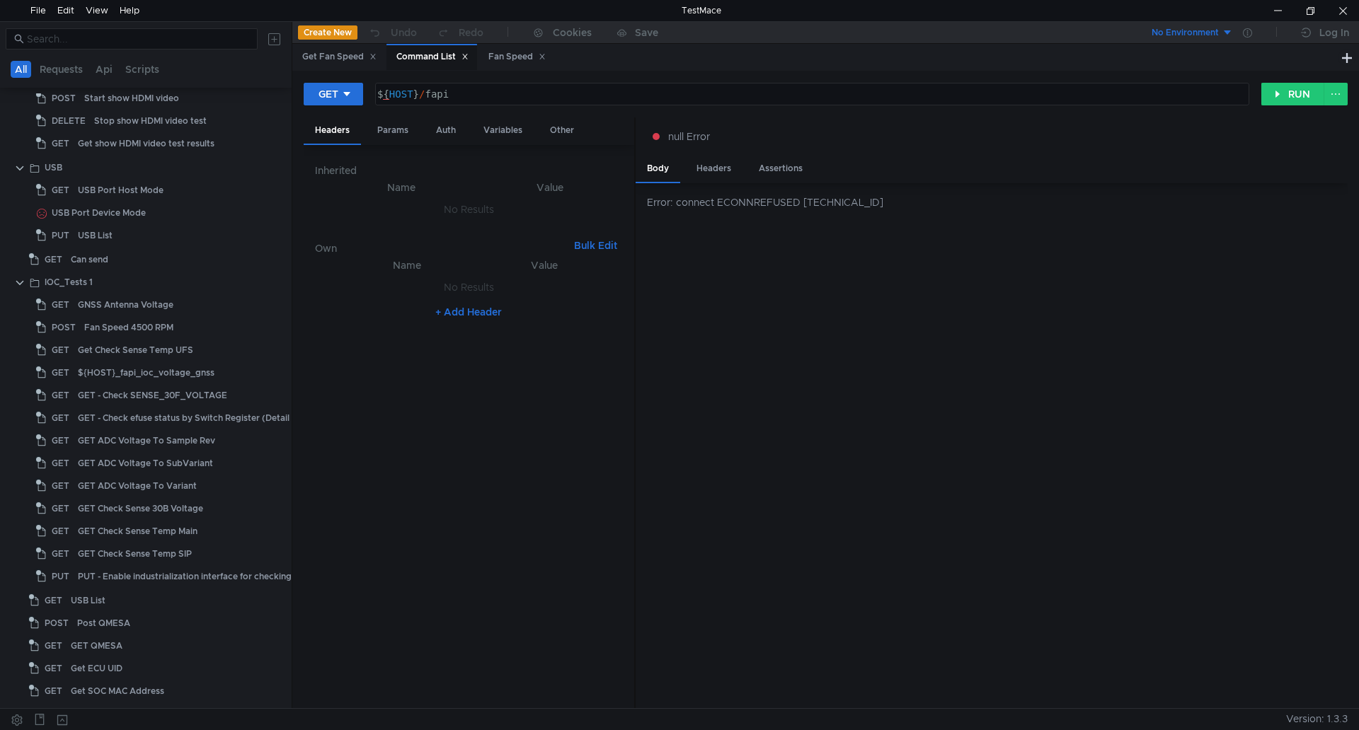
scroll to position [3530, 0]
click at [1282, 93] on button "RUN" at bounding box center [1292, 94] width 63 height 23
click at [1273, 8] on div at bounding box center [1277, 10] width 33 height 21
click at [1272, 88] on button "RUN" at bounding box center [1292, 94] width 63 height 23
click at [467, 59] on icon at bounding box center [464, 56] width 5 height 5
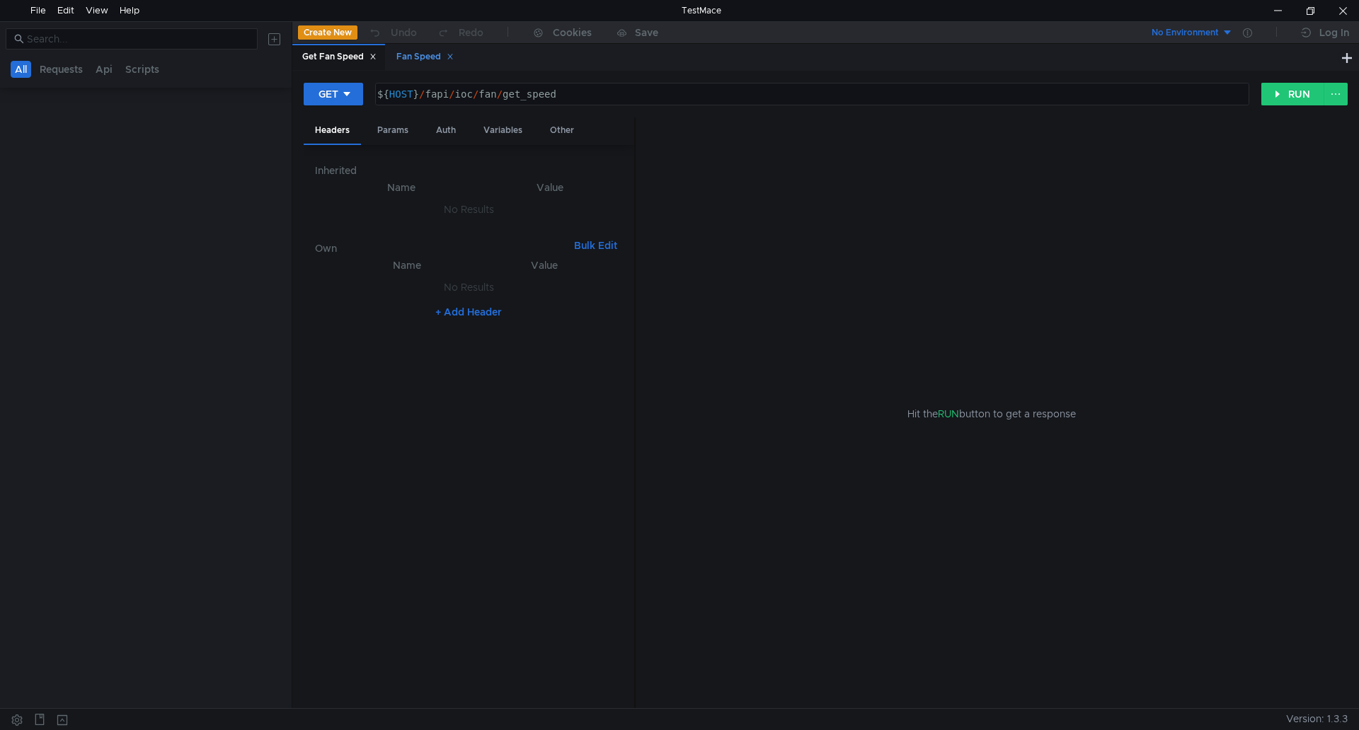
scroll to position [2265, 0]
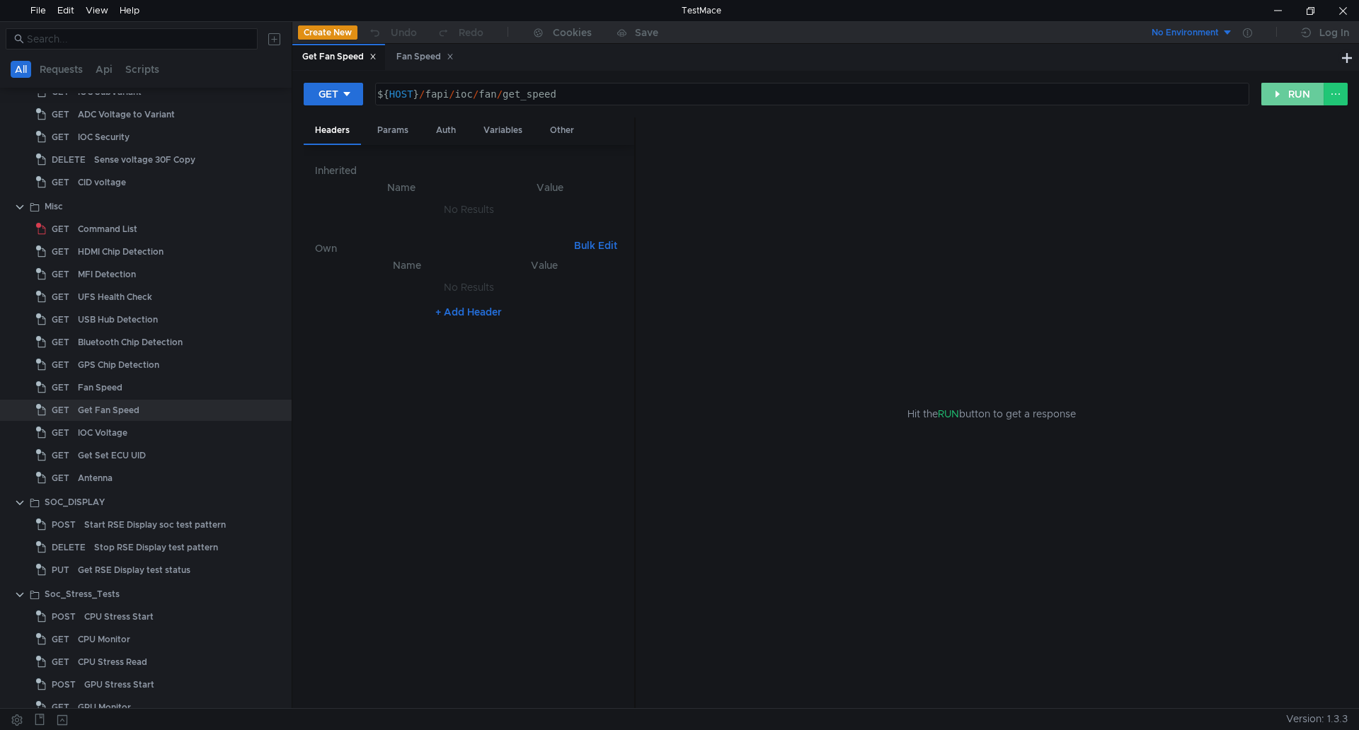
click at [1286, 89] on button "RUN" at bounding box center [1292, 94] width 63 height 23
click at [1277, 11] on div at bounding box center [1277, 10] width 33 height 21
